Goal: Information Seeking & Learning: Learn about a topic

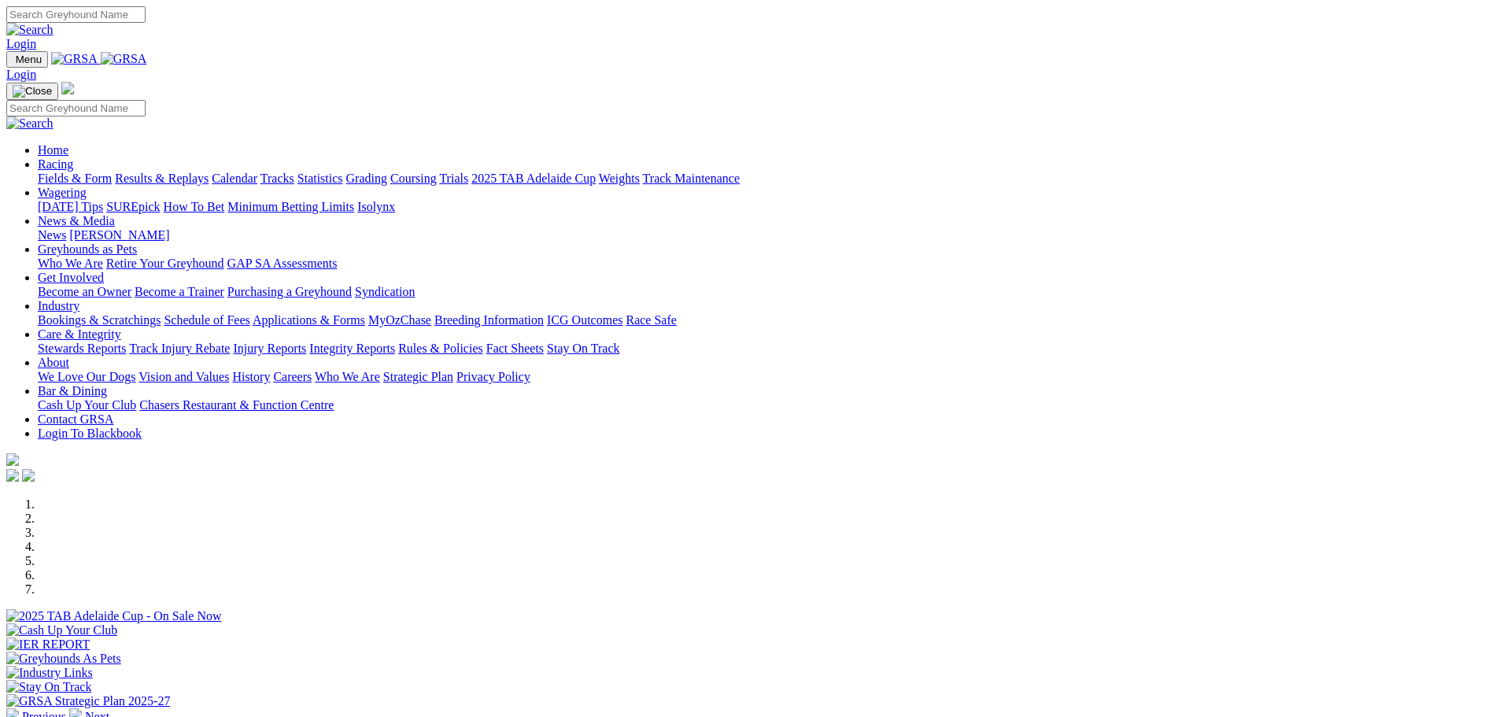
scroll to position [236, 0]
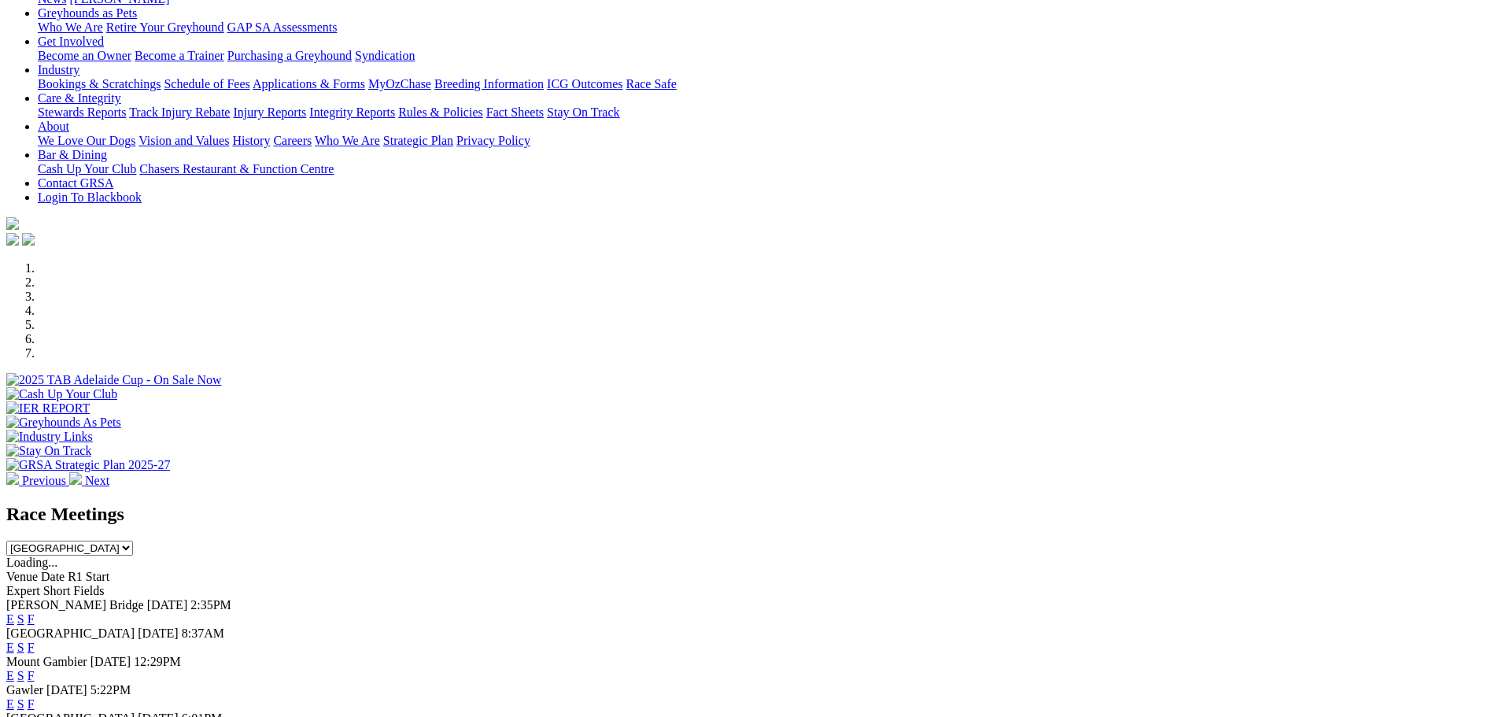
click at [35, 640] on link "F" at bounding box center [31, 646] width 7 height 13
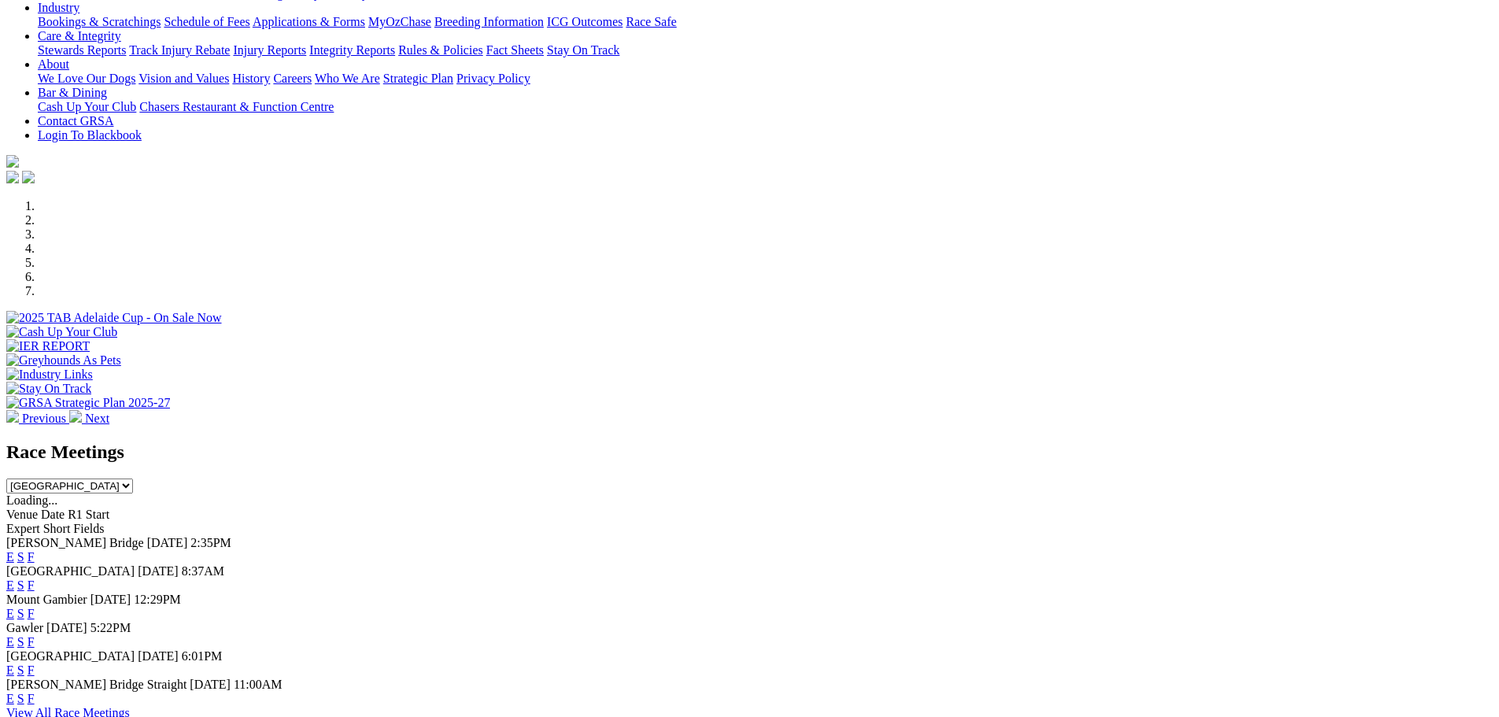
scroll to position [315, 0]
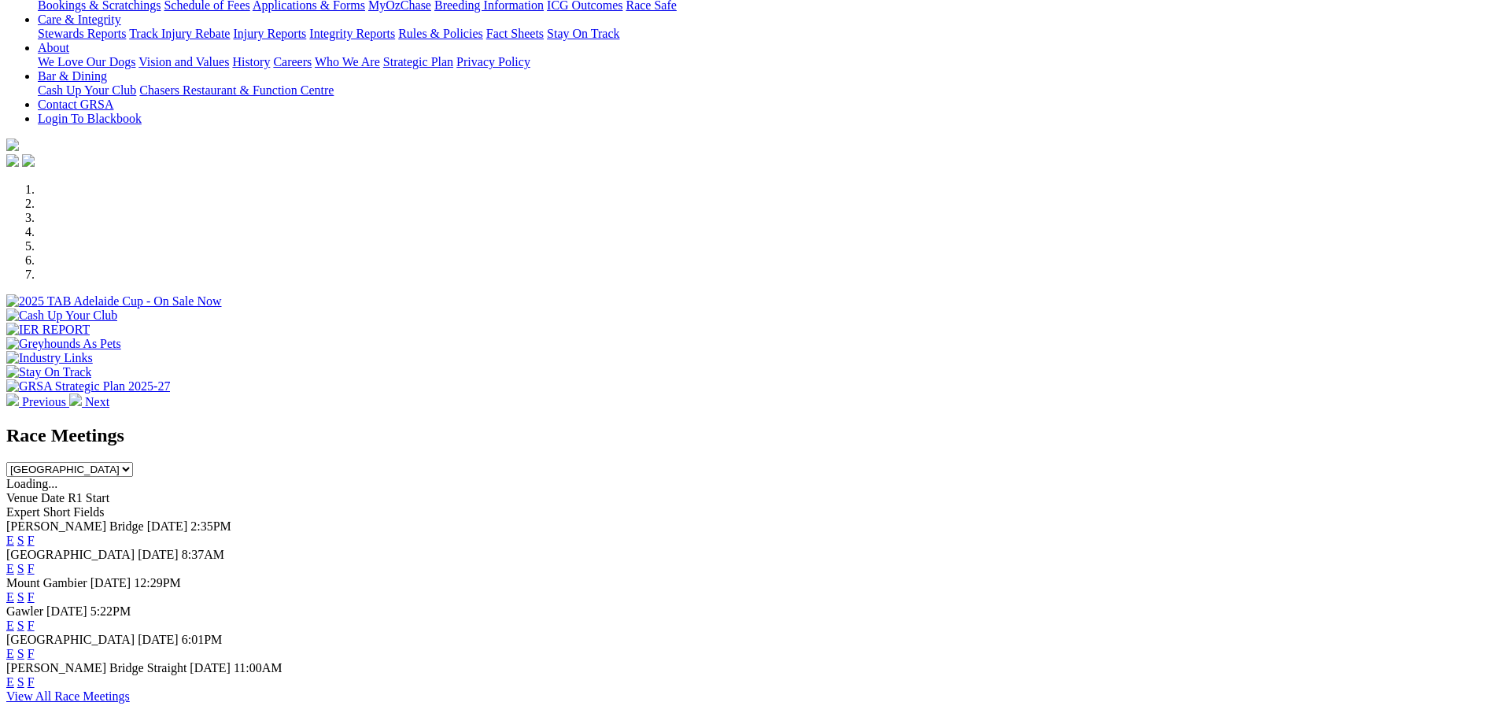
click at [35, 647] on link "F" at bounding box center [31, 653] width 7 height 13
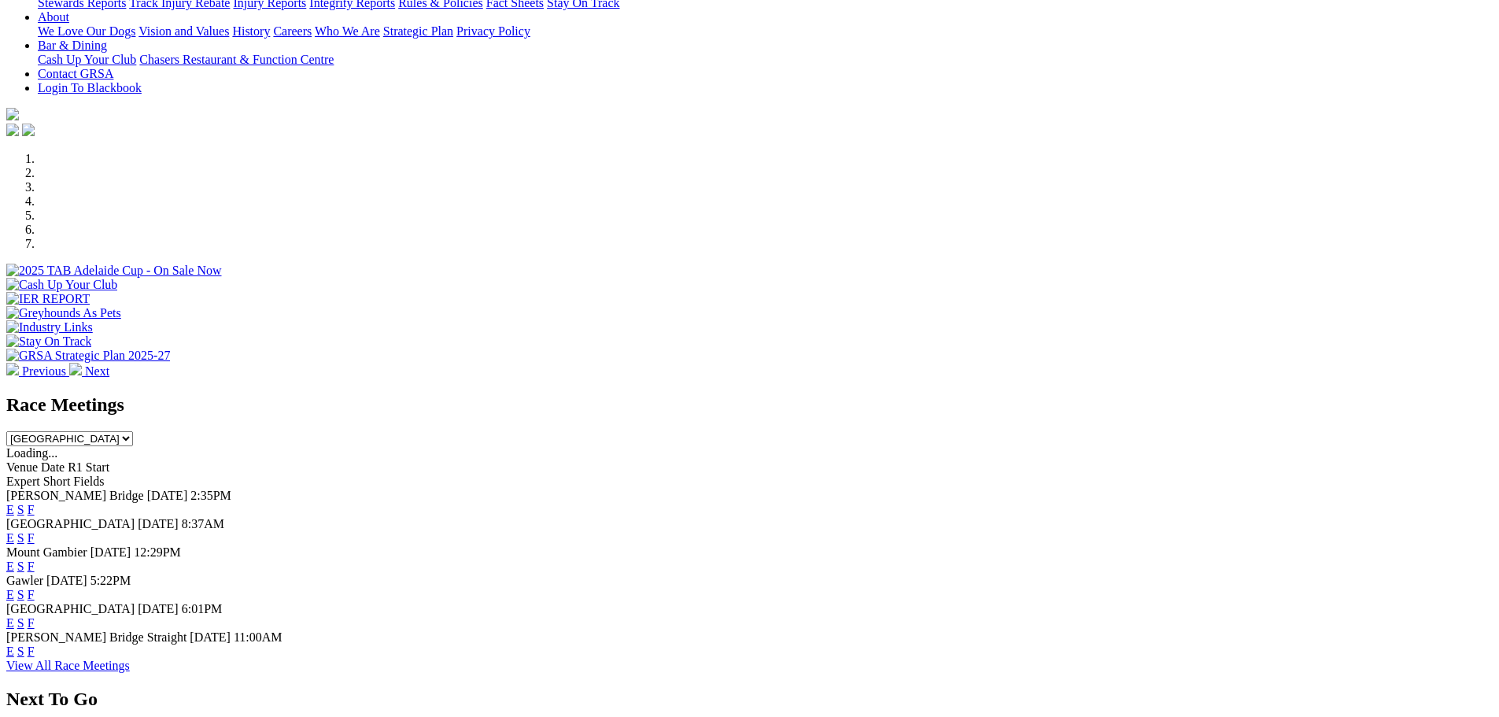
scroll to position [393, 0]
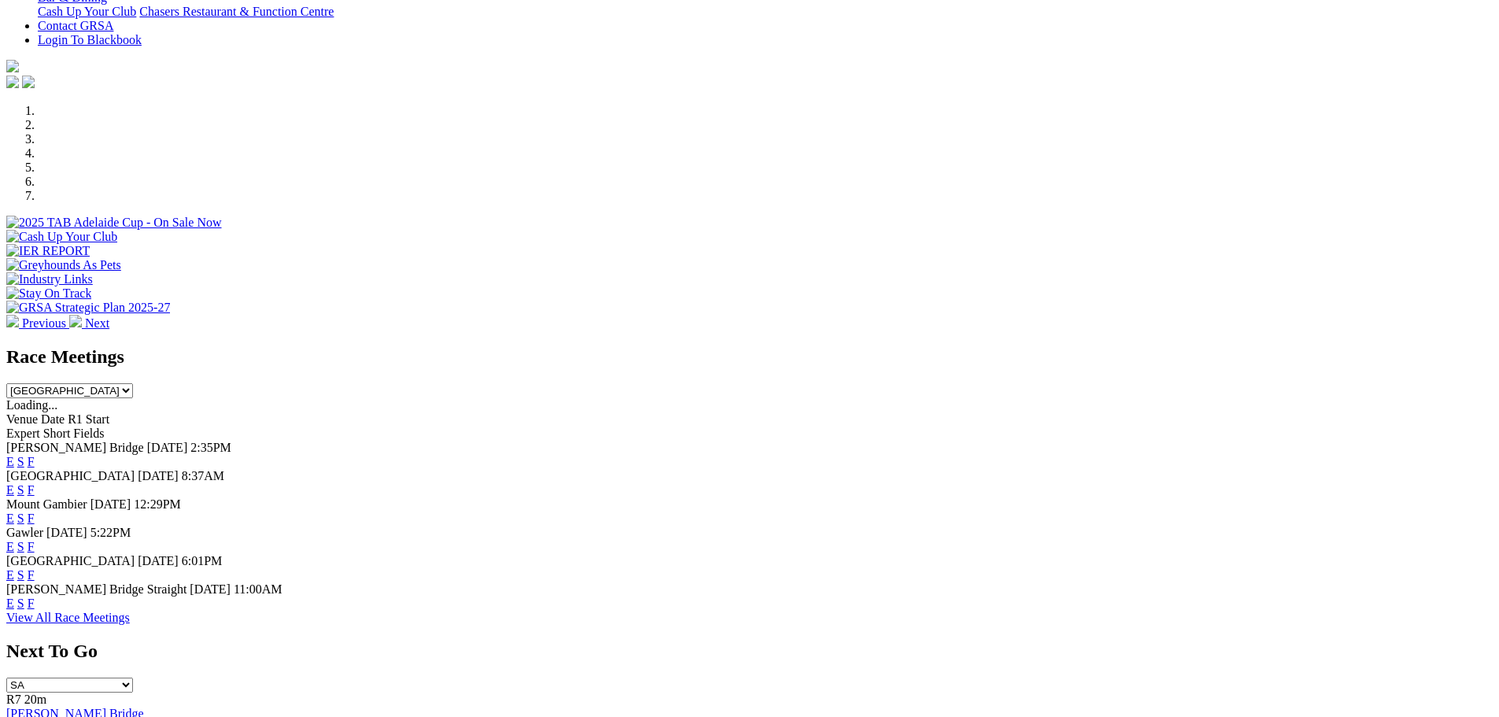
click at [35, 568] on link "F" at bounding box center [31, 574] width 7 height 13
